Goal: Find specific fact: Find specific fact

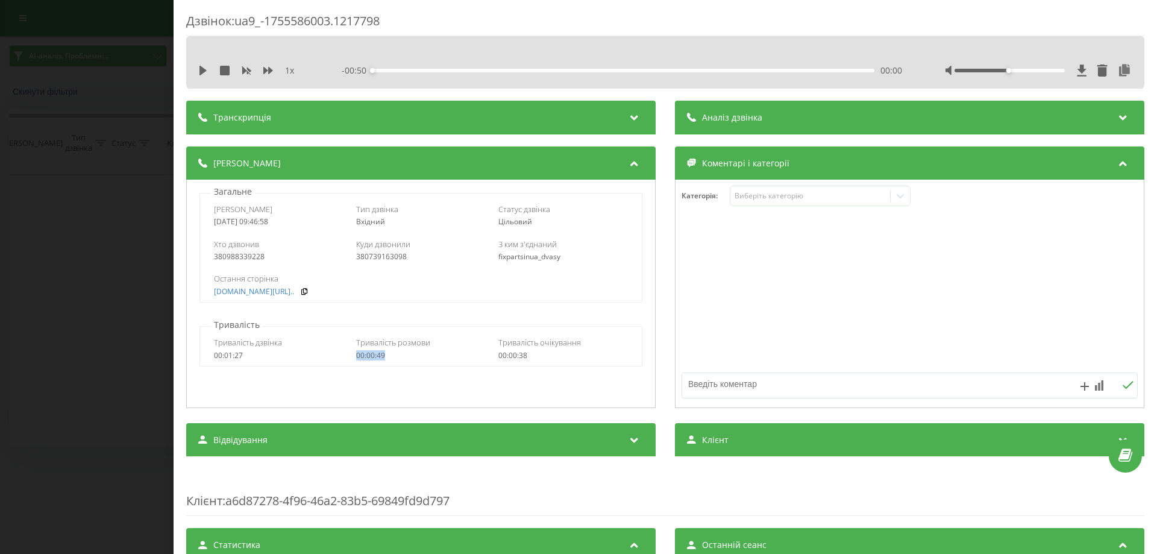
drag, startPoint x: 354, startPoint y: 353, endPoint x: 390, endPoint y: 353, distance: 36.2
click at [390, 353] on div "Тривалість дзвінка 00:01:27 Тривалість розмови 00:00:49 Тривалість очікування 0…" at bounding box center [420, 348] width 441 height 35
click at [375, 19] on div "Дзвінок : ua9_-1755586003.1217798" at bounding box center [665, 25] width 958 height 24
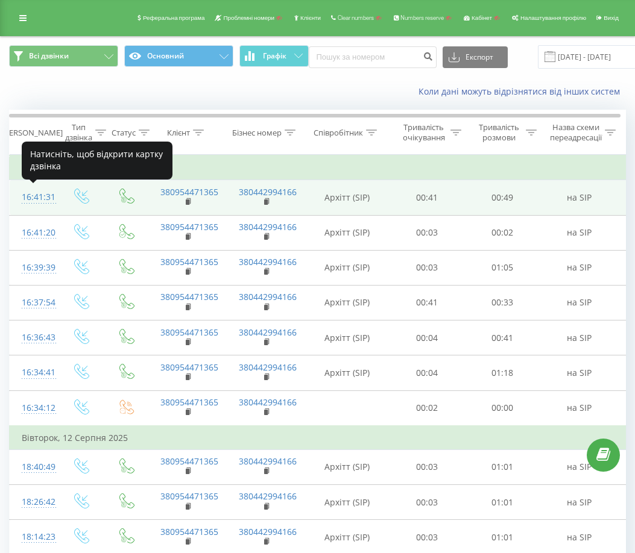
click at [46, 197] on div "16:41:31" at bounding box center [34, 198] width 24 height 24
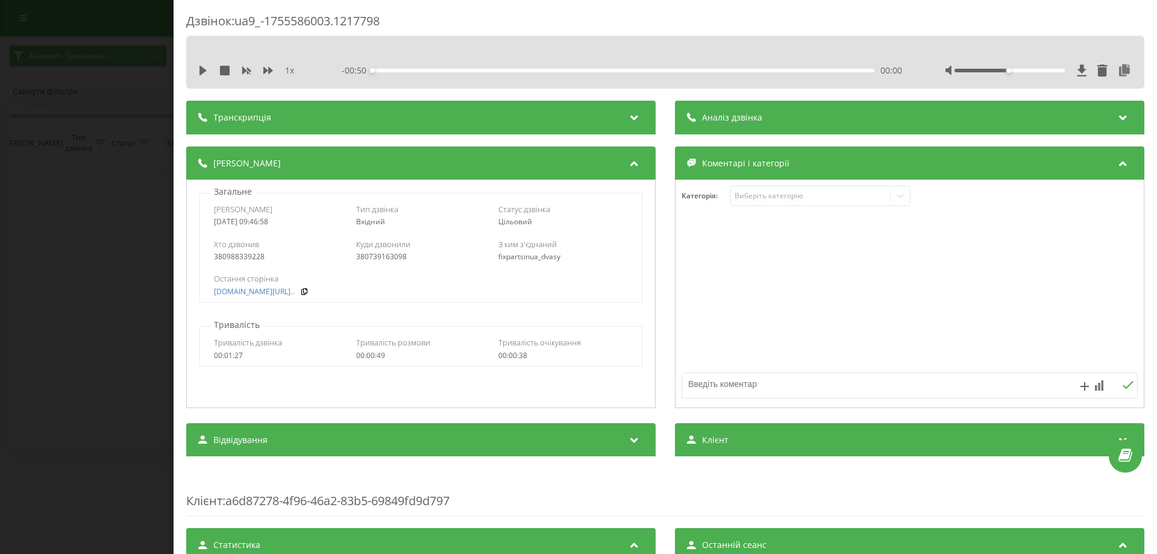
click at [398, 256] on div "380739163098" at bounding box center [421, 257] width 130 height 8
copy div "380739163098"
